Goal: Task Accomplishment & Management: Use online tool/utility

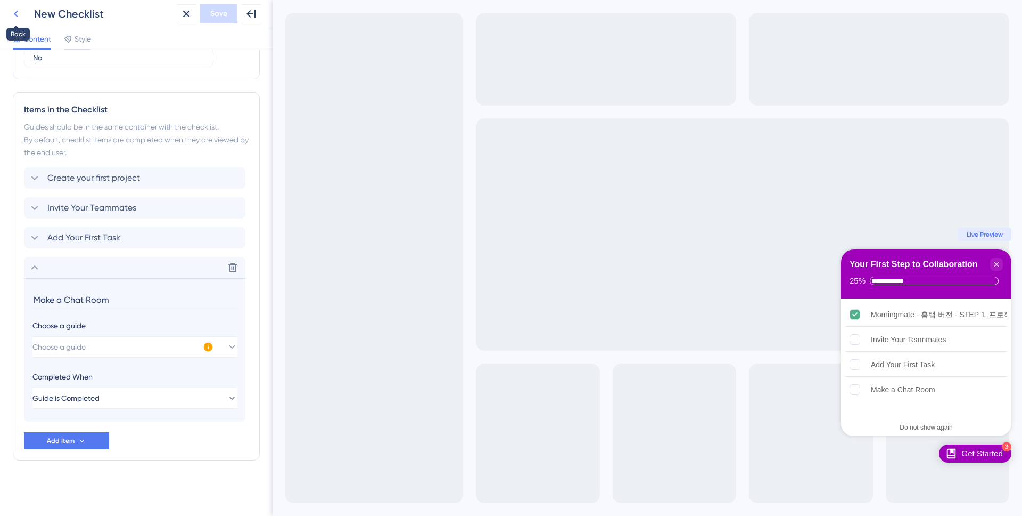
click at [12, 13] on icon at bounding box center [16, 13] width 13 height 13
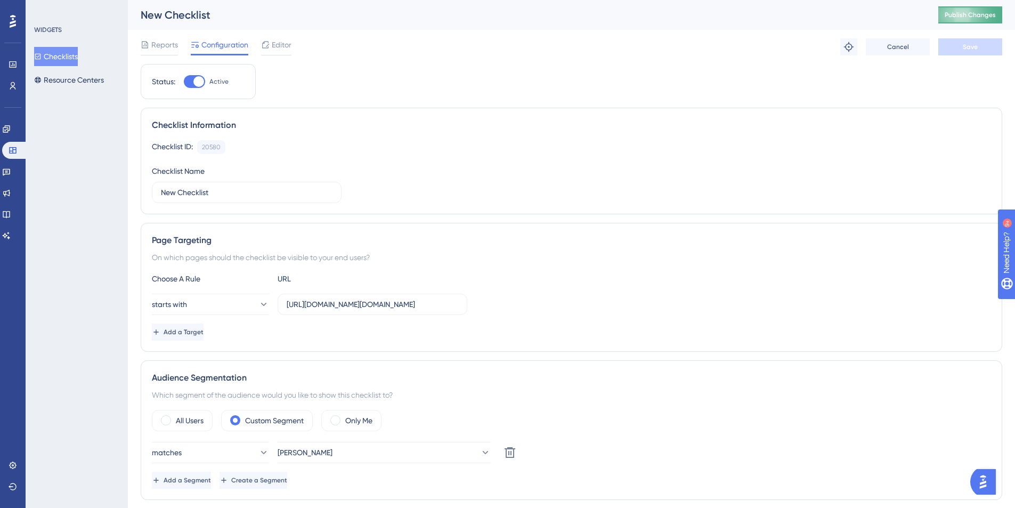
click at [996, 21] on button "Publish Changes" at bounding box center [970, 14] width 64 height 17
click at [270, 45] on div "Editor" at bounding box center [276, 44] width 30 height 13
